Goal: Check status: Check status

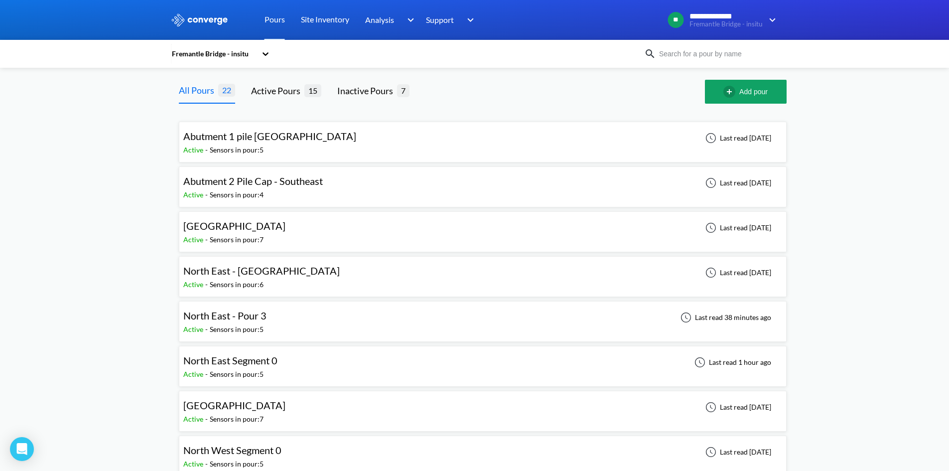
scroll to position [50, 0]
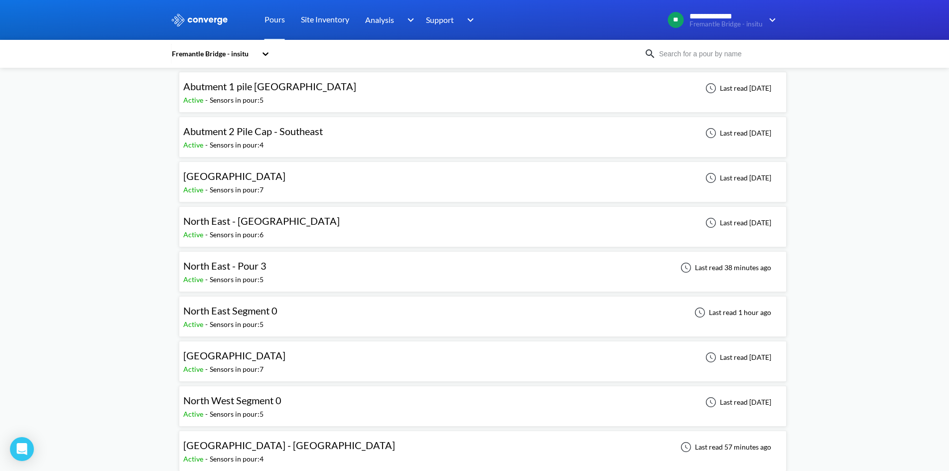
click at [264, 312] on span "North East Segment 0" at bounding box center [230, 311] width 94 height 12
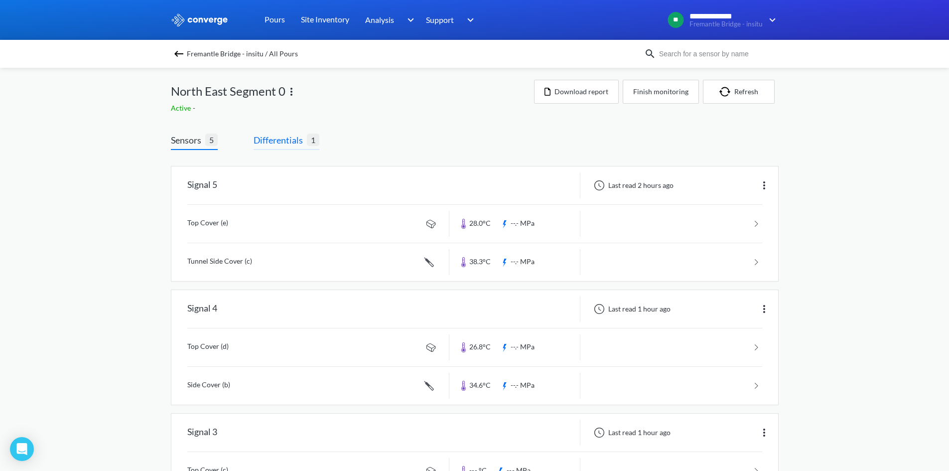
click at [292, 142] on span "Differentials" at bounding box center [280, 140] width 53 height 14
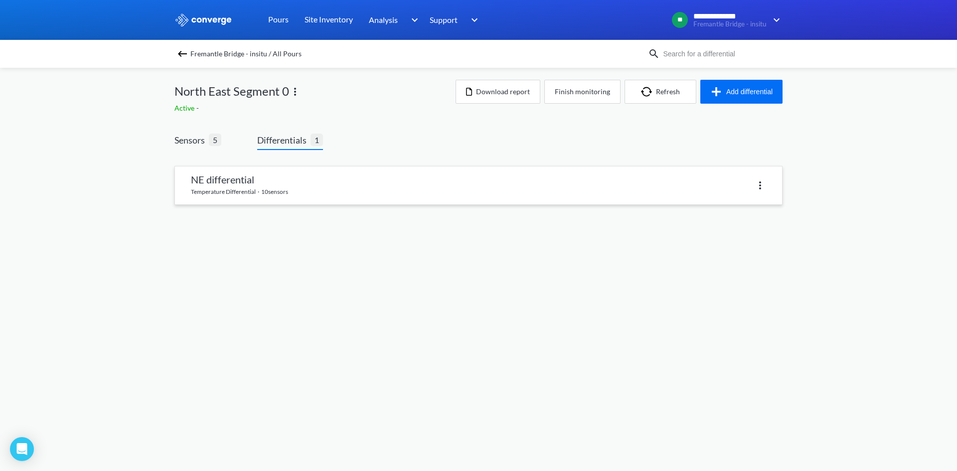
click at [193, 203] on link at bounding box center [478, 185] width 607 height 38
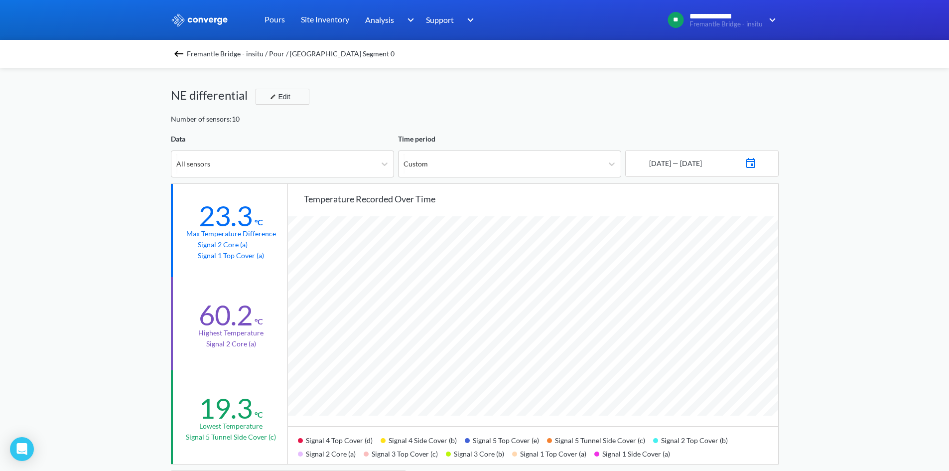
scroll to position [835, 949]
click at [757, 167] on img at bounding box center [751, 162] width 12 height 14
click at [720, 264] on td "18" at bounding box center [718, 263] width 16 height 15
click at [749, 248] on td "13" at bounding box center [750, 248] width 16 height 15
click at [740, 264] on td "19" at bounding box center [734, 263] width 16 height 15
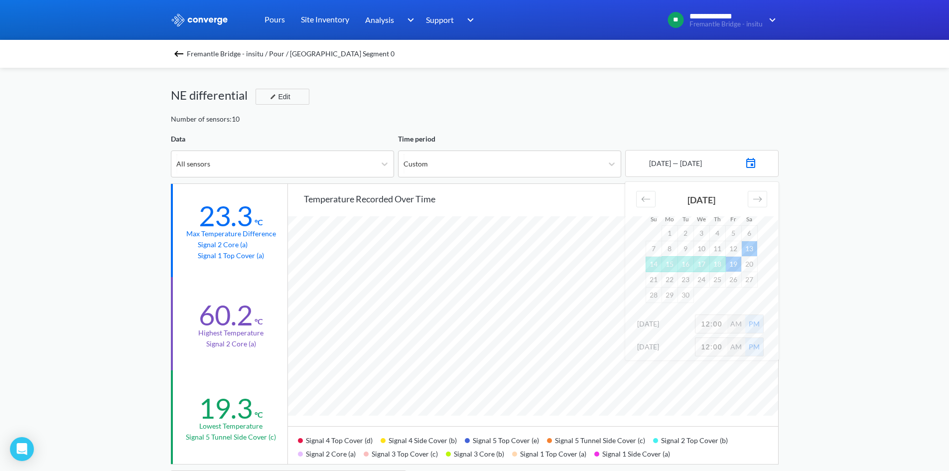
click at [852, 256] on div "**********" at bounding box center [474, 417] width 949 height 835
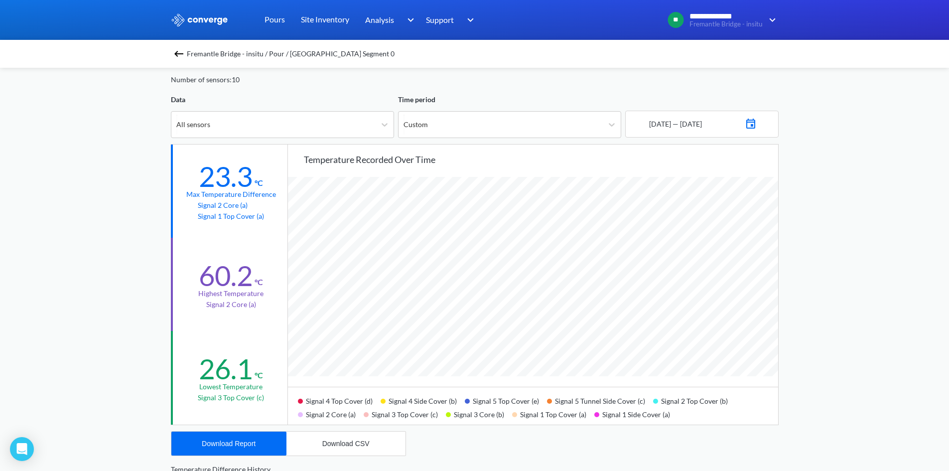
scroll to position [50, 0]
